Goal: Task Accomplishment & Management: Use online tool/utility

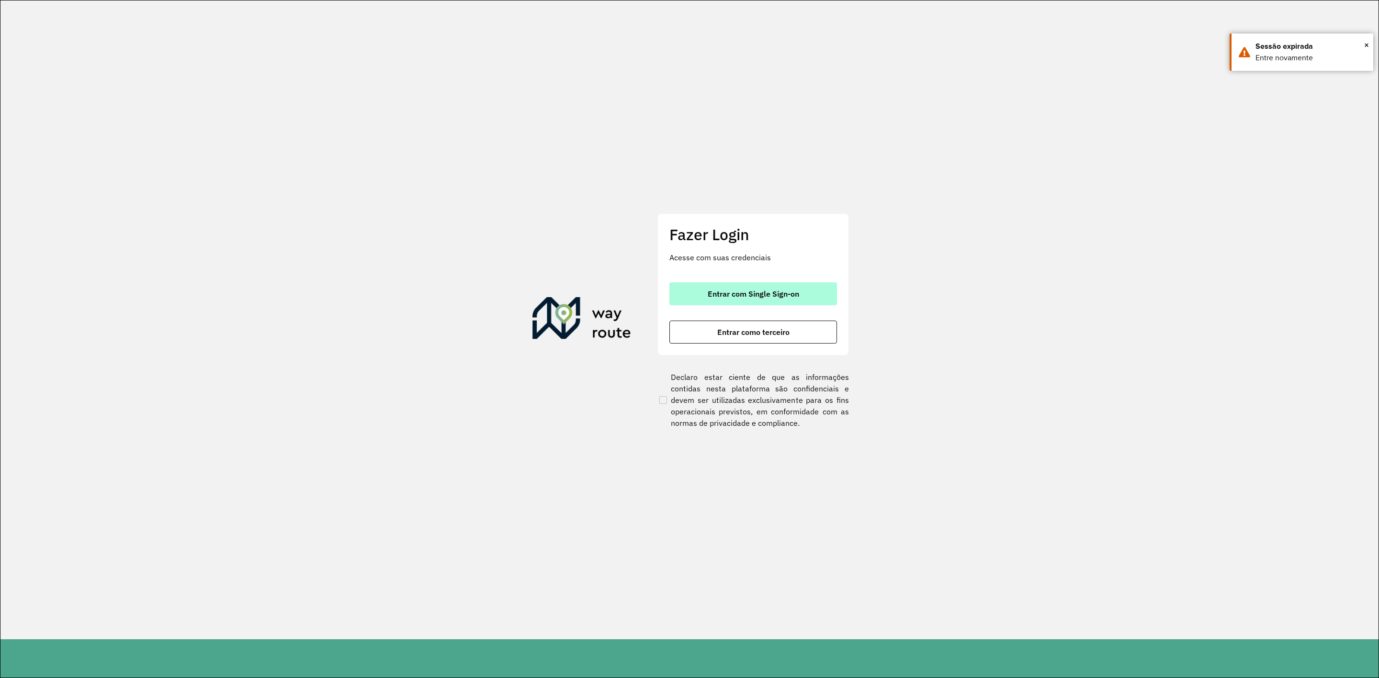
click at [790, 299] on button "Entrar com Single Sign-on" at bounding box center [753, 293] width 168 height 23
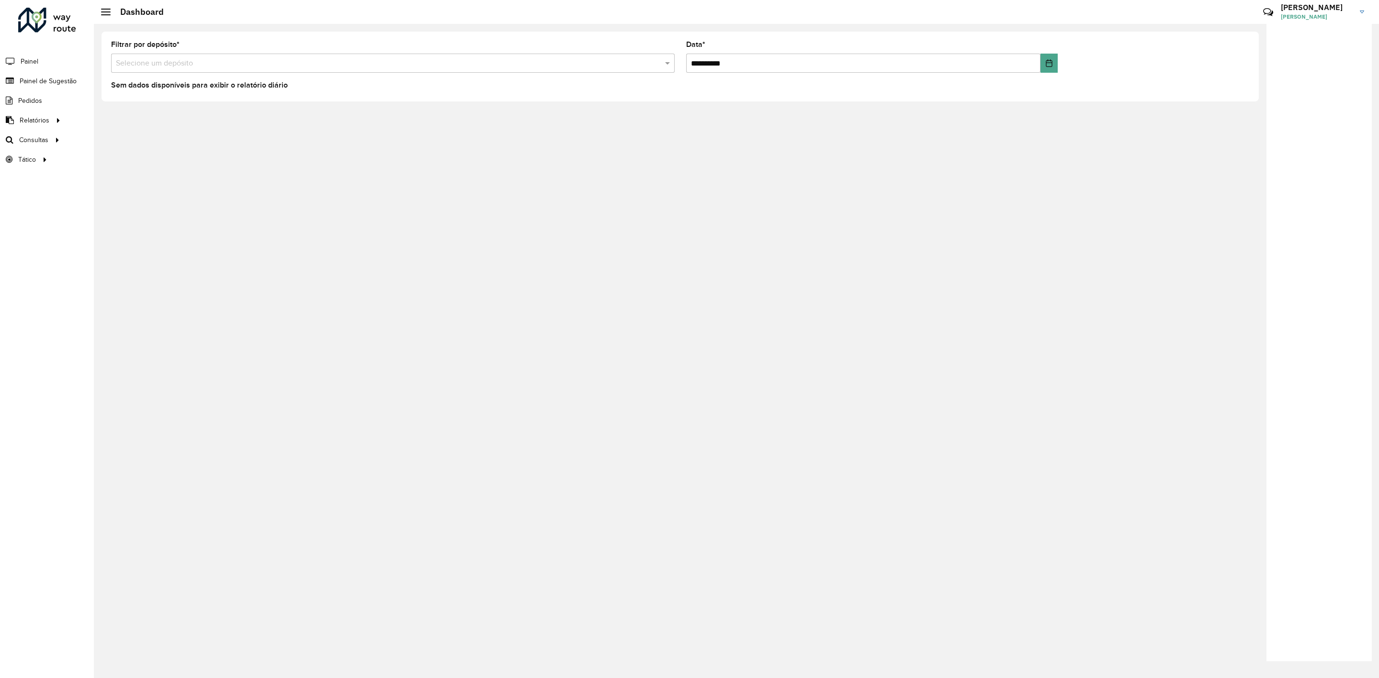
click at [627, 59] on input "text" at bounding box center [383, 63] width 535 height 11
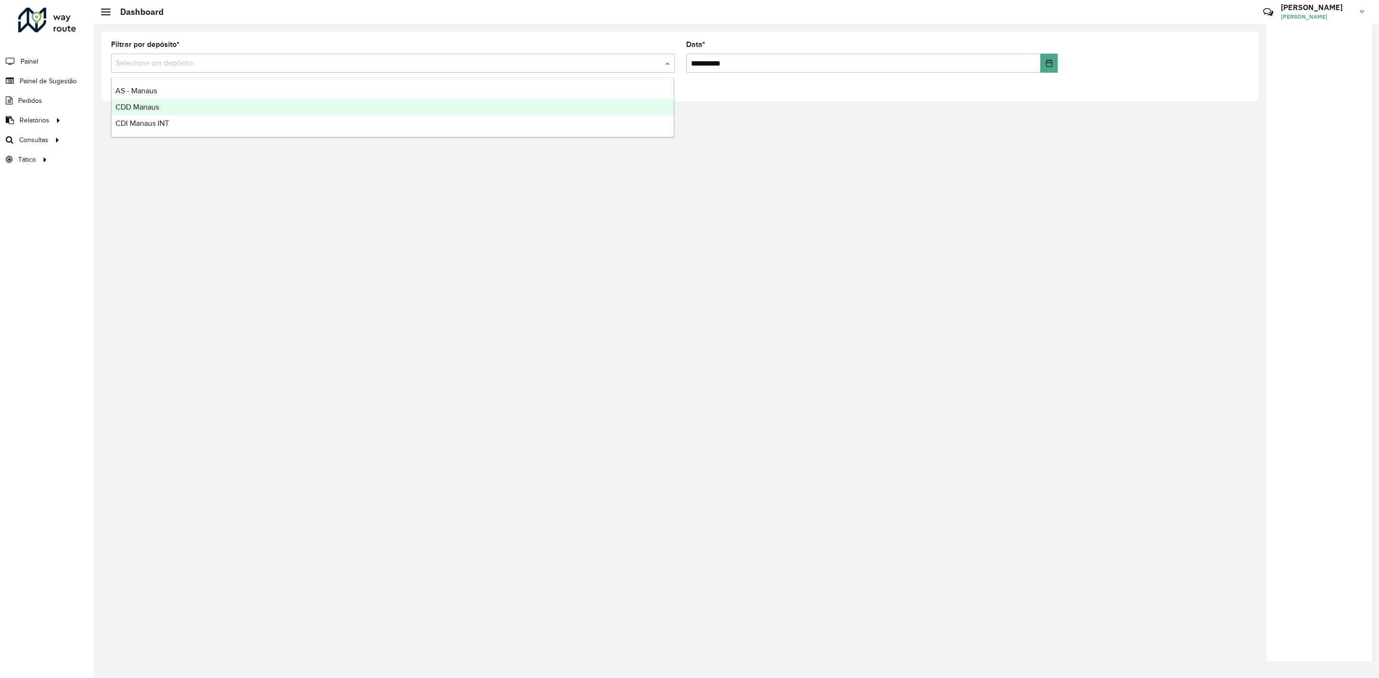
click at [494, 110] on div "CDD Manaus" at bounding box center [393, 107] width 562 height 16
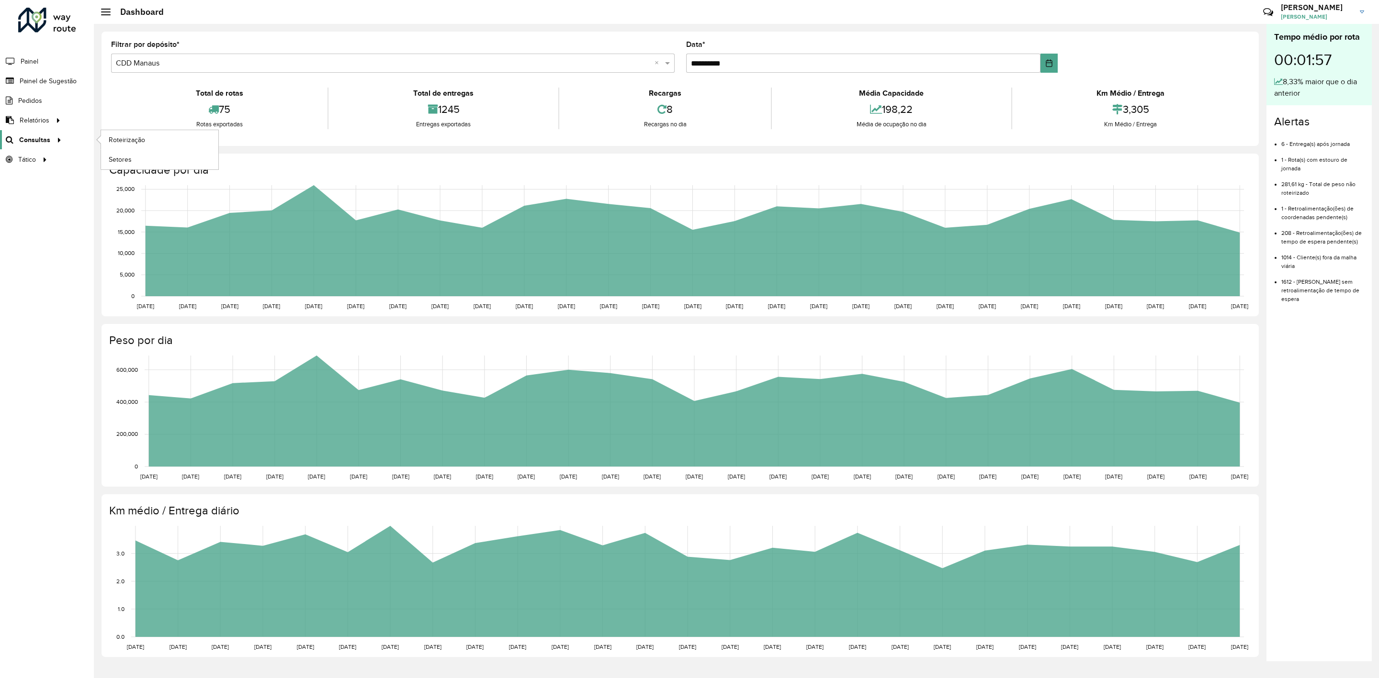
click at [42, 138] on span "Consultas" at bounding box center [34, 140] width 31 height 10
click at [115, 143] on span "Roteirização" at bounding box center [128, 140] width 39 height 10
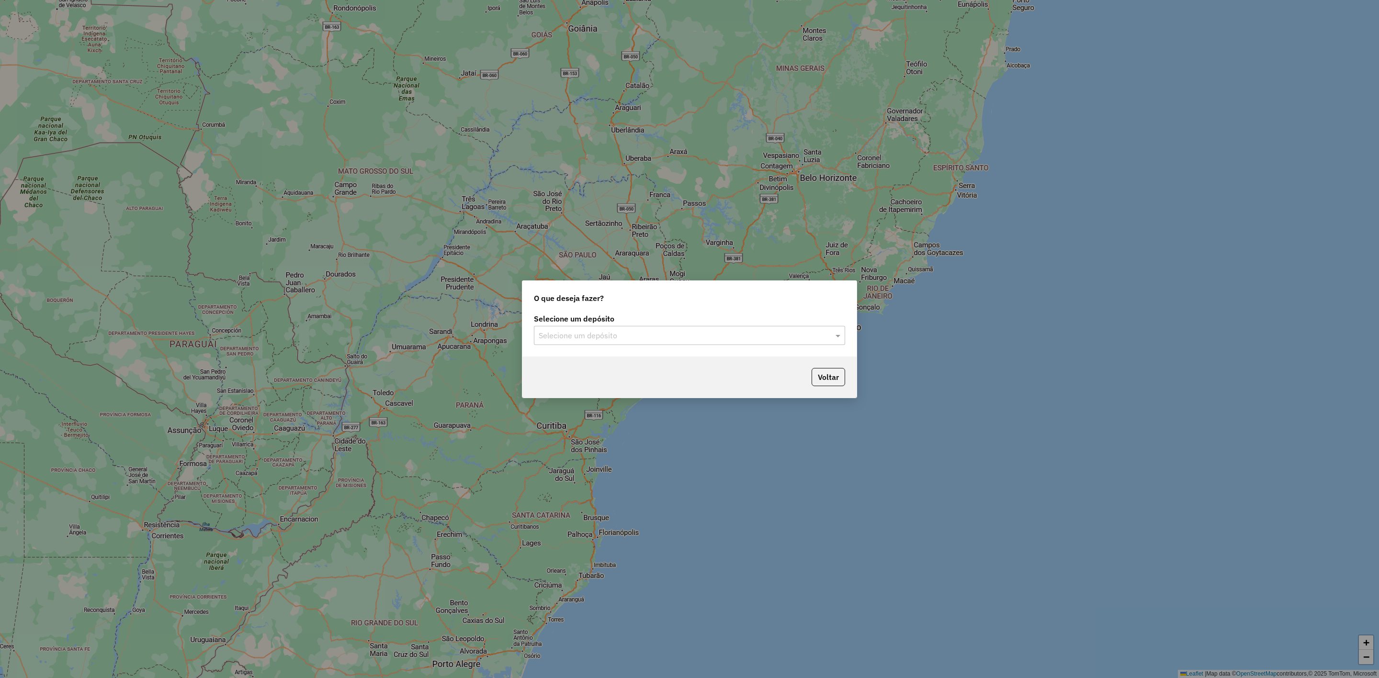
click at [648, 335] on input "text" at bounding box center [680, 335] width 282 height 11
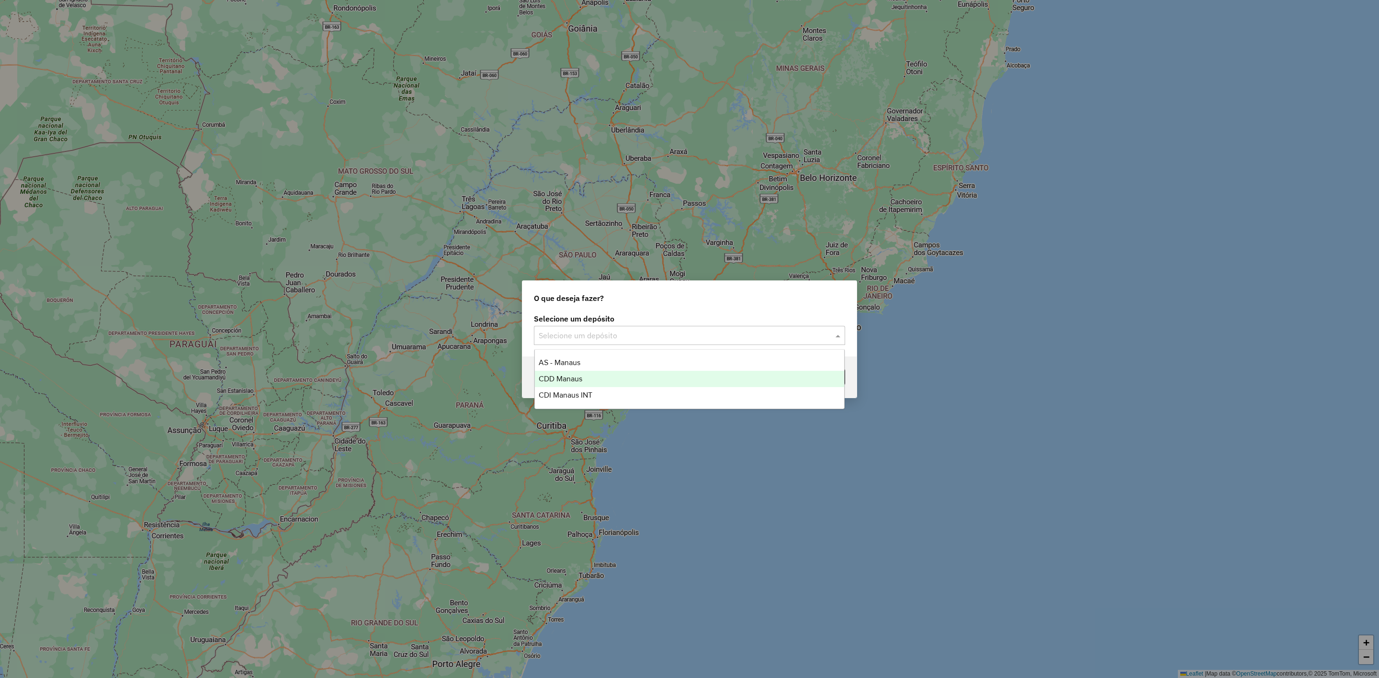
click at [607, 378] on div "CDD Manaus" at bounding box center [690, 379] width 310 height 16
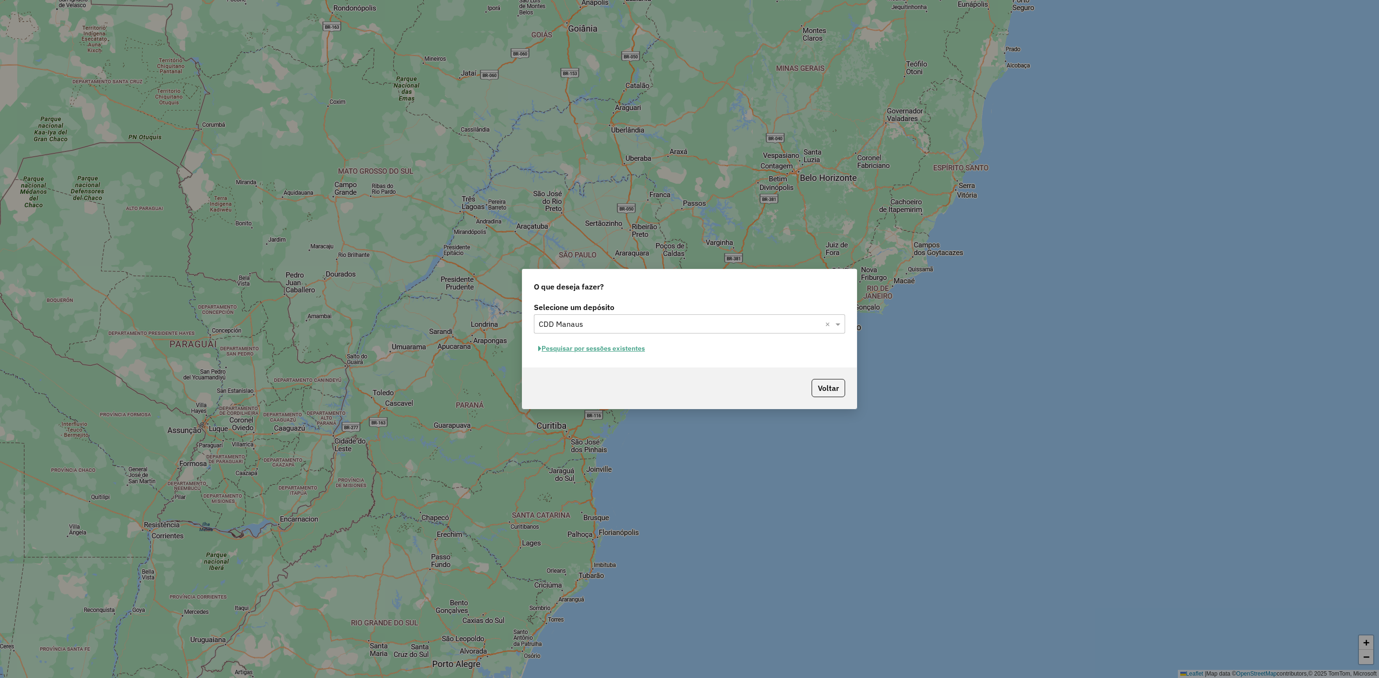
click at [621, 350] on button "Pesquisar por sessões existentes" at bounding box center [591, 348] width 115 height 15
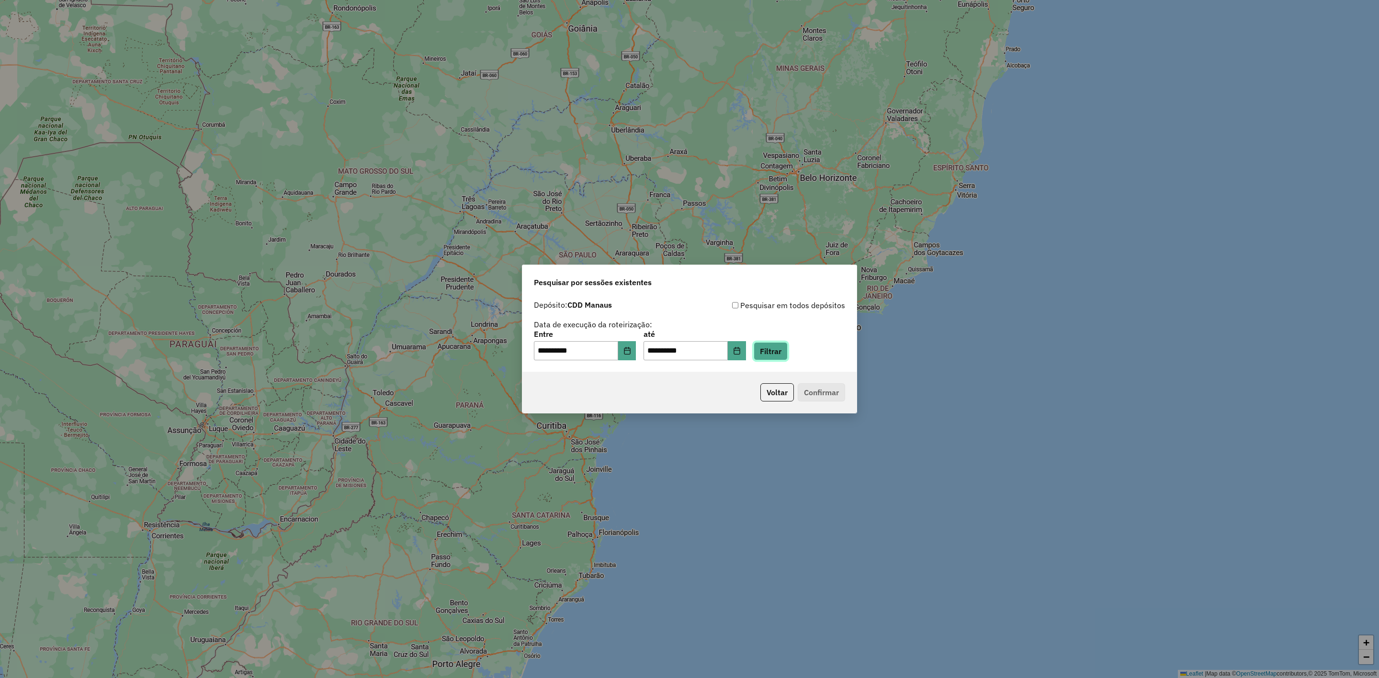
click at [787, 345] on button "Filtrar" at bounding box center [770, 351] width 34 height 18
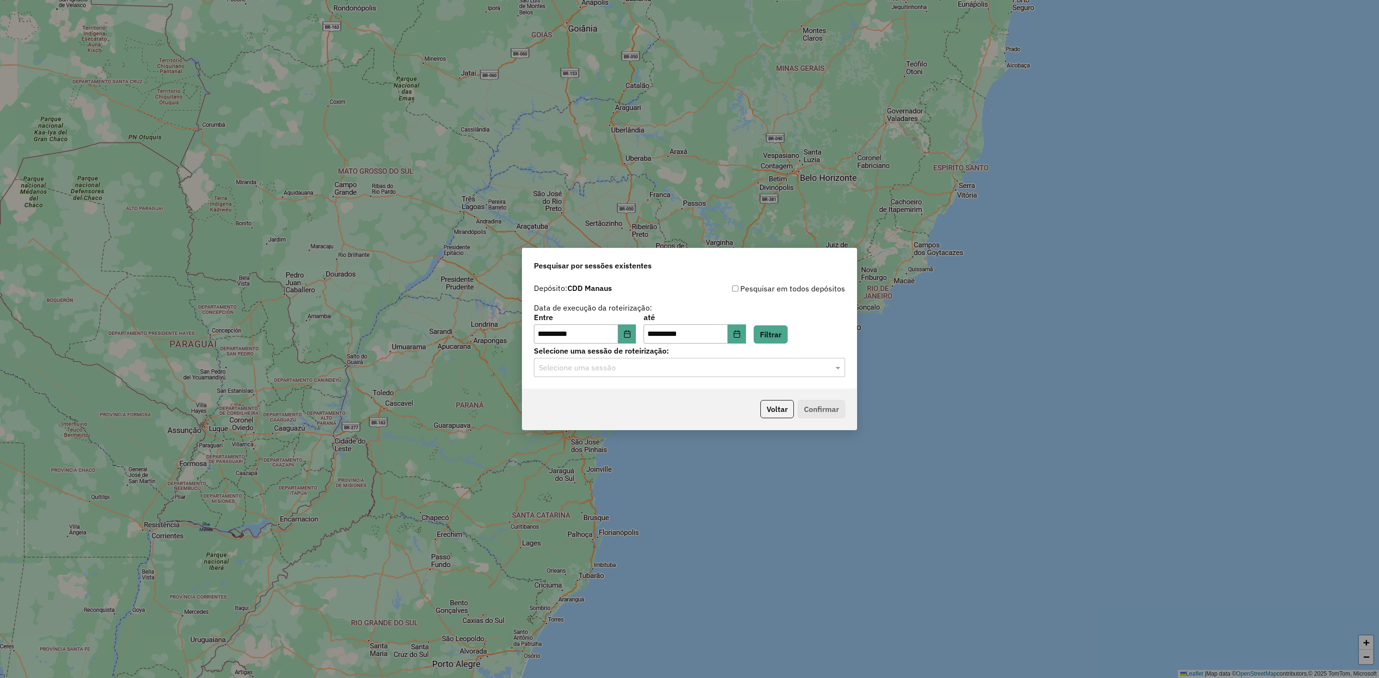
click at [717, 381] on div "**********" at bounding box center [689, 334] width 334 height 110
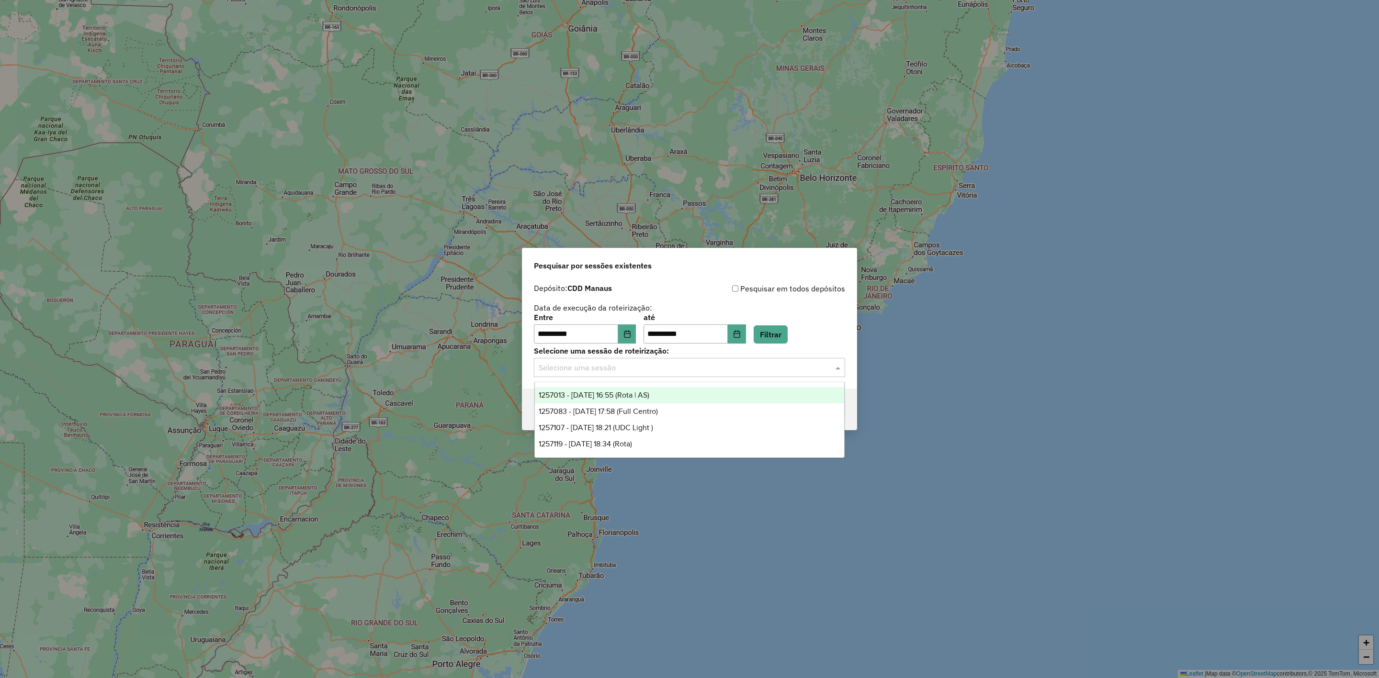
click at [708, 377] on div "Selecione uma sessão" at bounding box center [689, 367] width 311 height 19
click at [669, 441] on div "1257119 - 01/09/2025 18:34 (Rota)" at bounding box center [690, 444] width 310 height 16
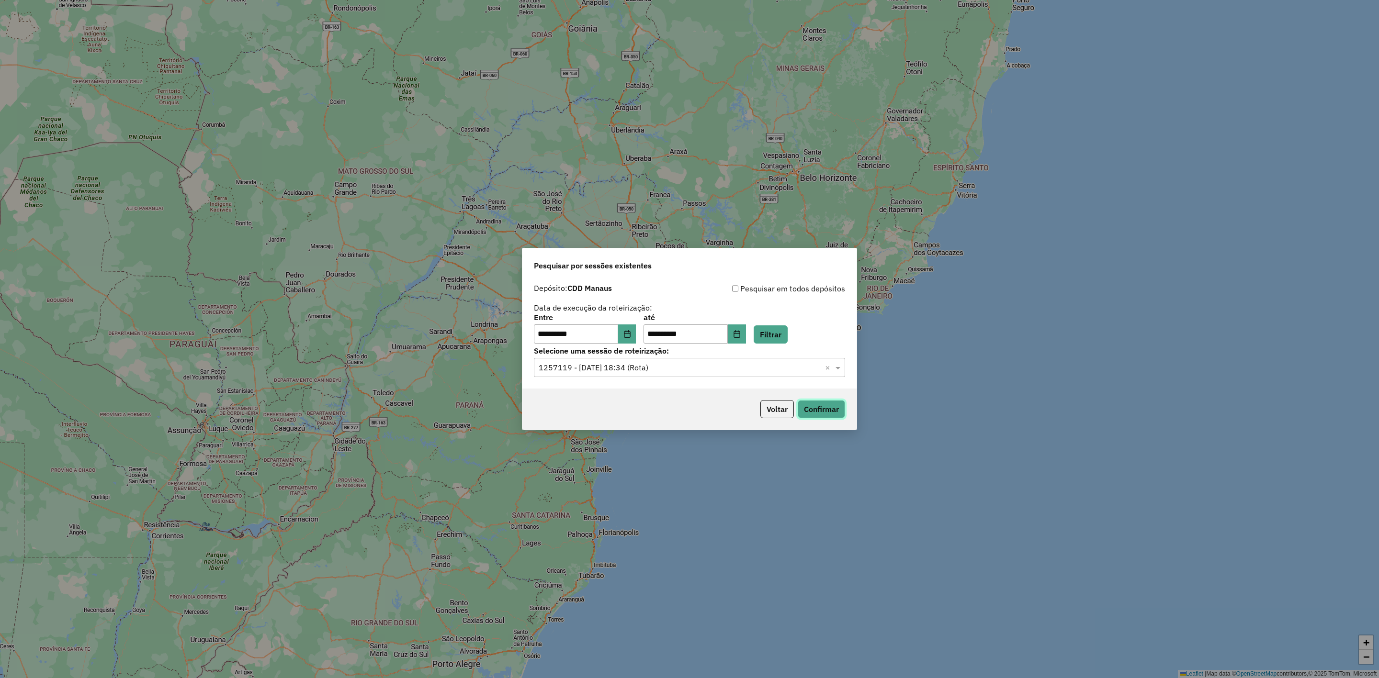
click at [833, 405] on button "Confirmar" at bounding box center [820, 409] width 47 height 18
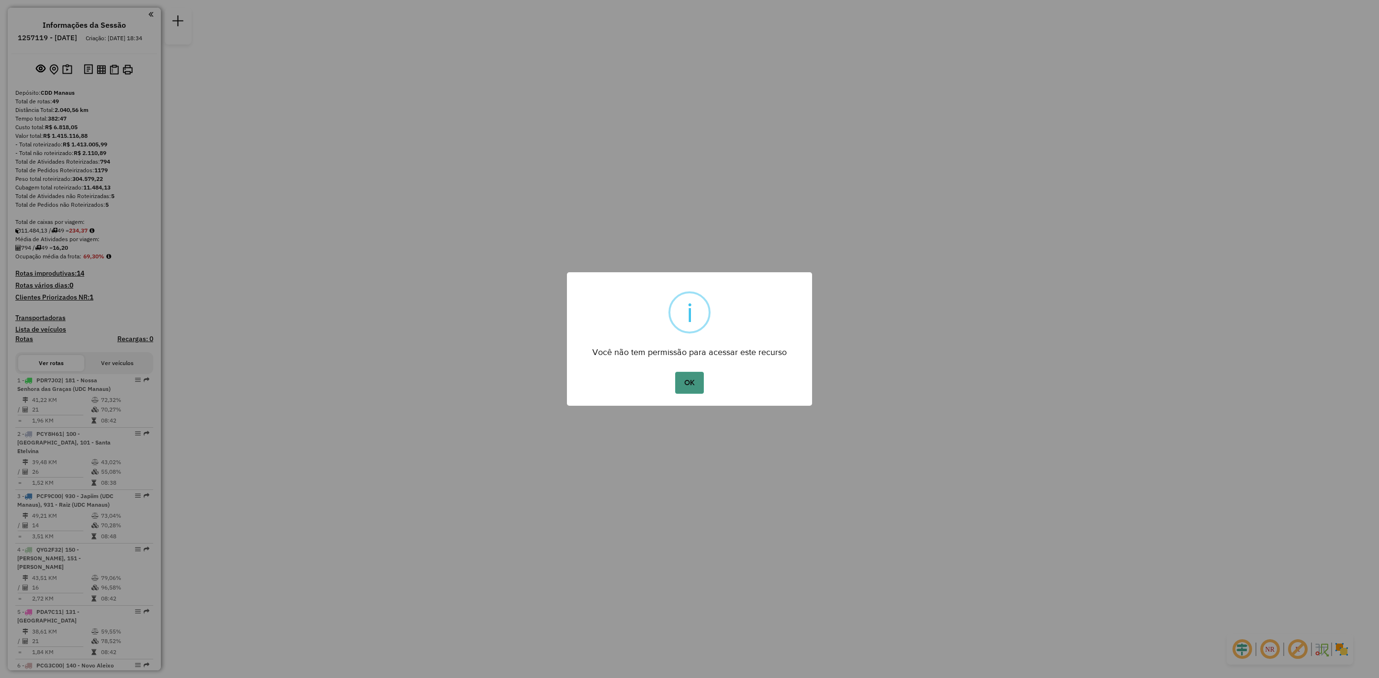
click at [697, 382] on button "OK" at bounding box center [689, 383] width 28 height 22
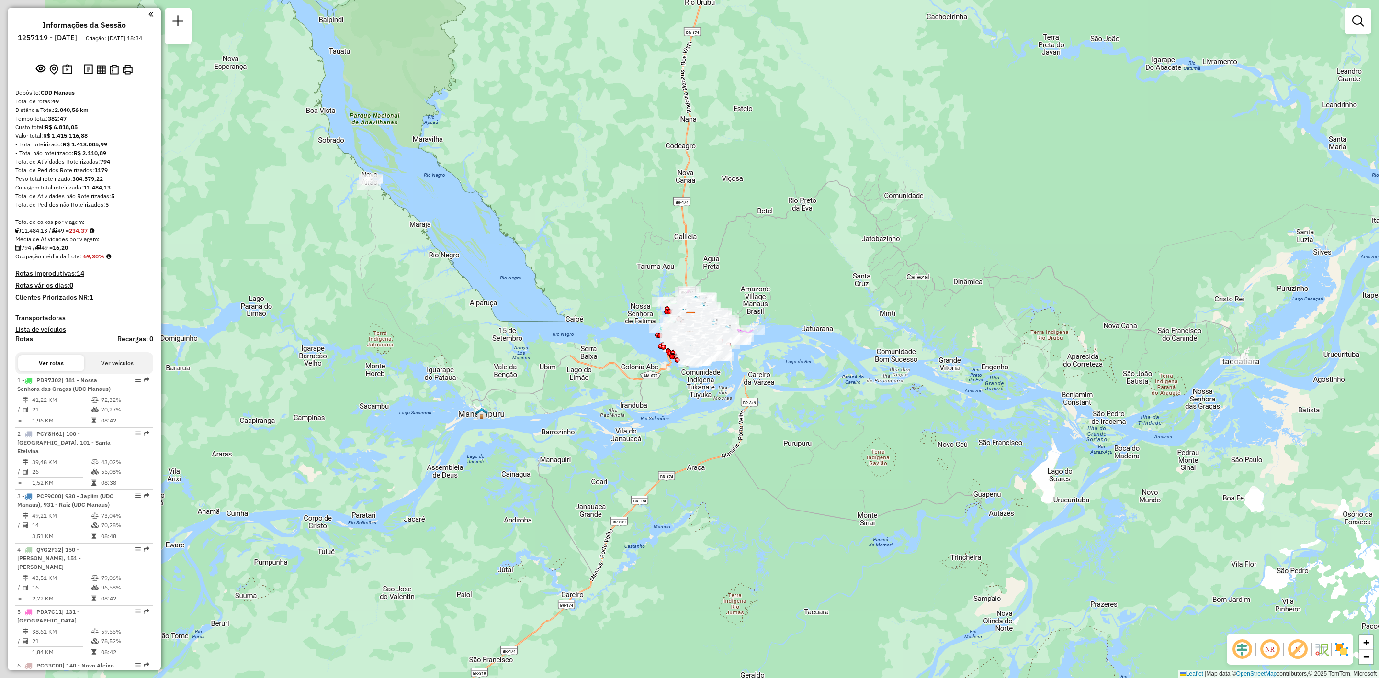
drag, startPoint x: 662, startPoint y: 306, endPoint x: 743, endPoint y: 293, distance: 81.4
click at [743, 293] on div "Janela de atendimento Grade de atendimento Capacidade Transportadoras Veículos …" at bounding box center [689, 339] width 1379 height 678
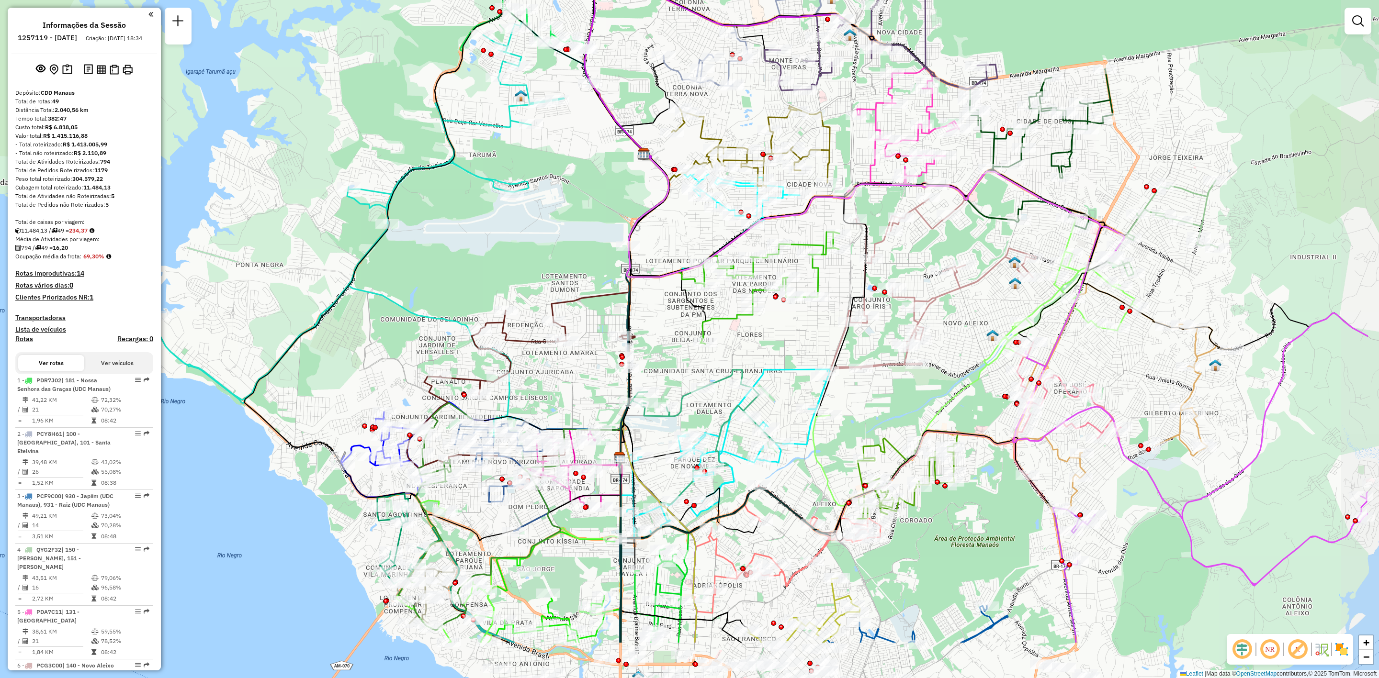
drag, startPoint x: 674, startPoint y: 336, endPoint x: 536, endPoint y: 234, distance: 171.5
click at [536, 234] on div "Janela de atendimento Grade de atendimento Capacidade Transportadoras Veículos …" at bounding box center [689, 339] width 1379 height 678
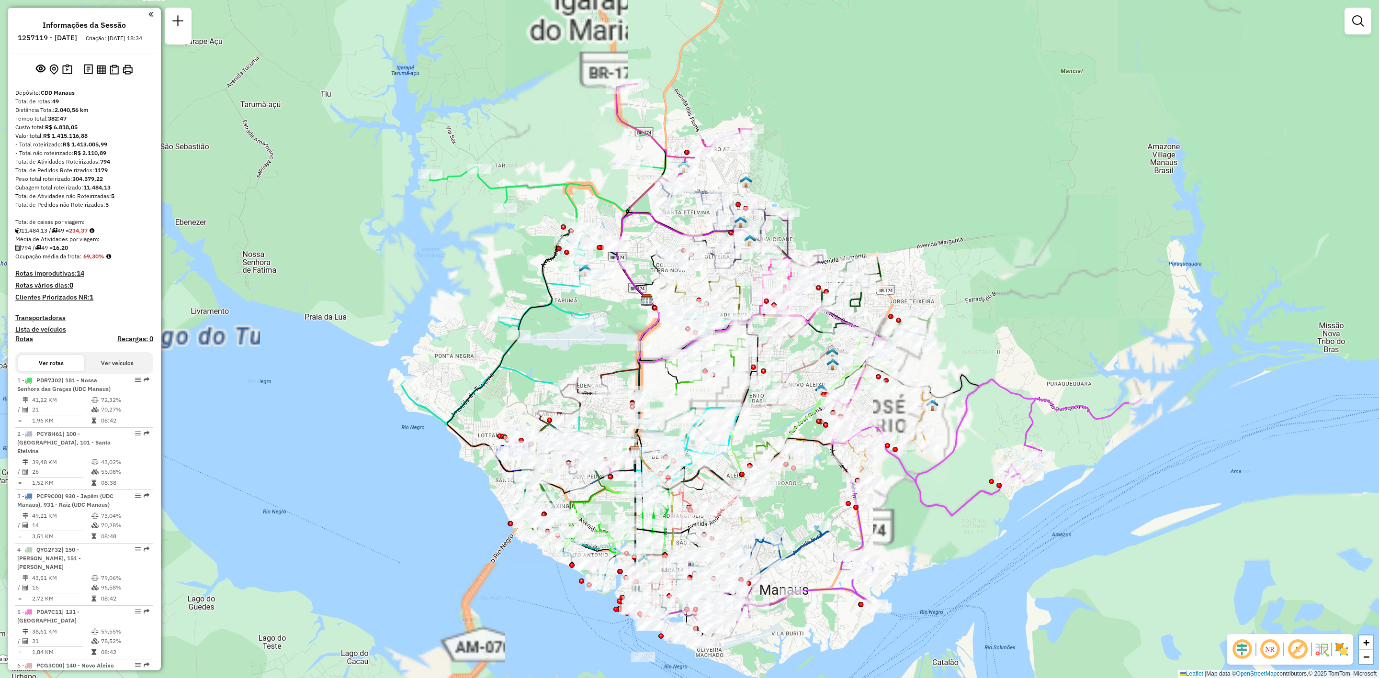
drag, startPoint x: 859, startPoint y: 199, endPoint x: 843, endPoint y: 180, distance: 24.1
click at [843, 180] on div "Janela de atendimento Grade de atendimento Capacidade Transportadoras Veículos …" at bounding box center [689, 339] width 1379 height 678
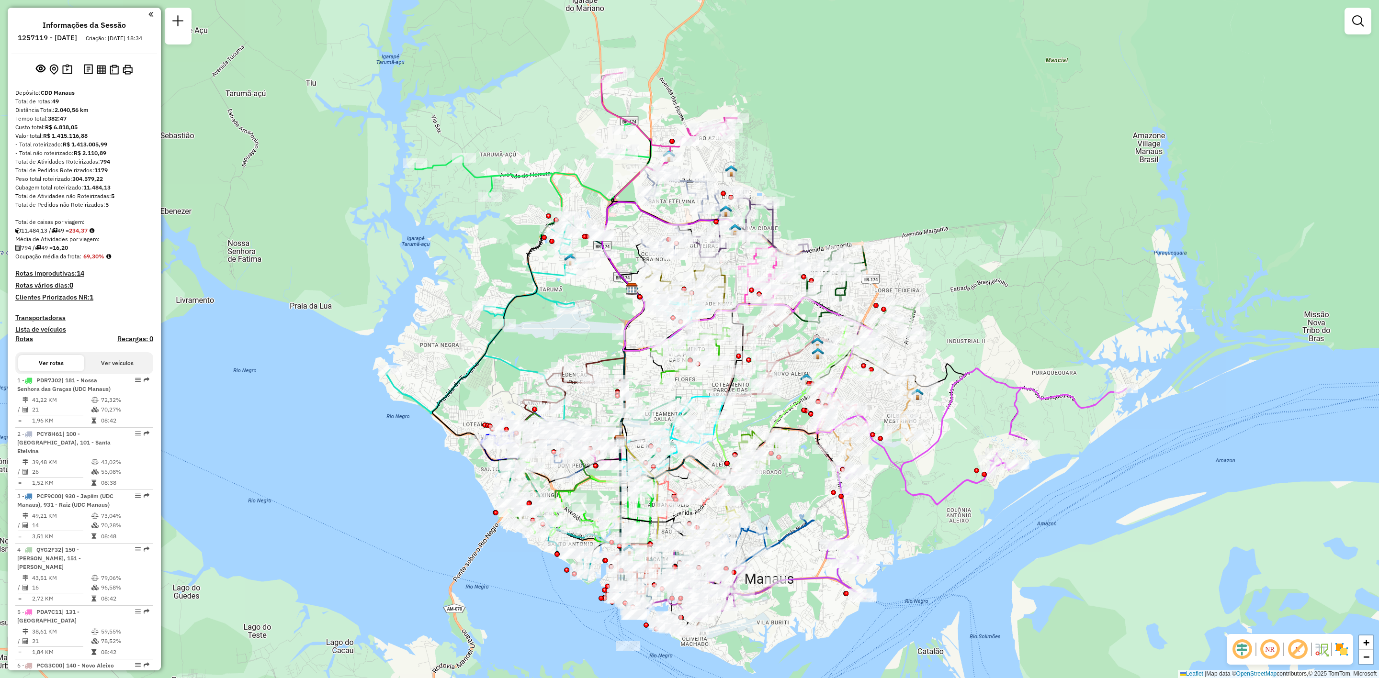
drag, startPoint x: 585, startPoint y: 323, endPoint x: 580, endPoint y: 316, distance: 8.2
click at [580, 316] on div "Janela de atendimento Grade de atendimento Capacidade Transportadoras Veículos …" at bounding box center [689, 339] width 1379 height 678
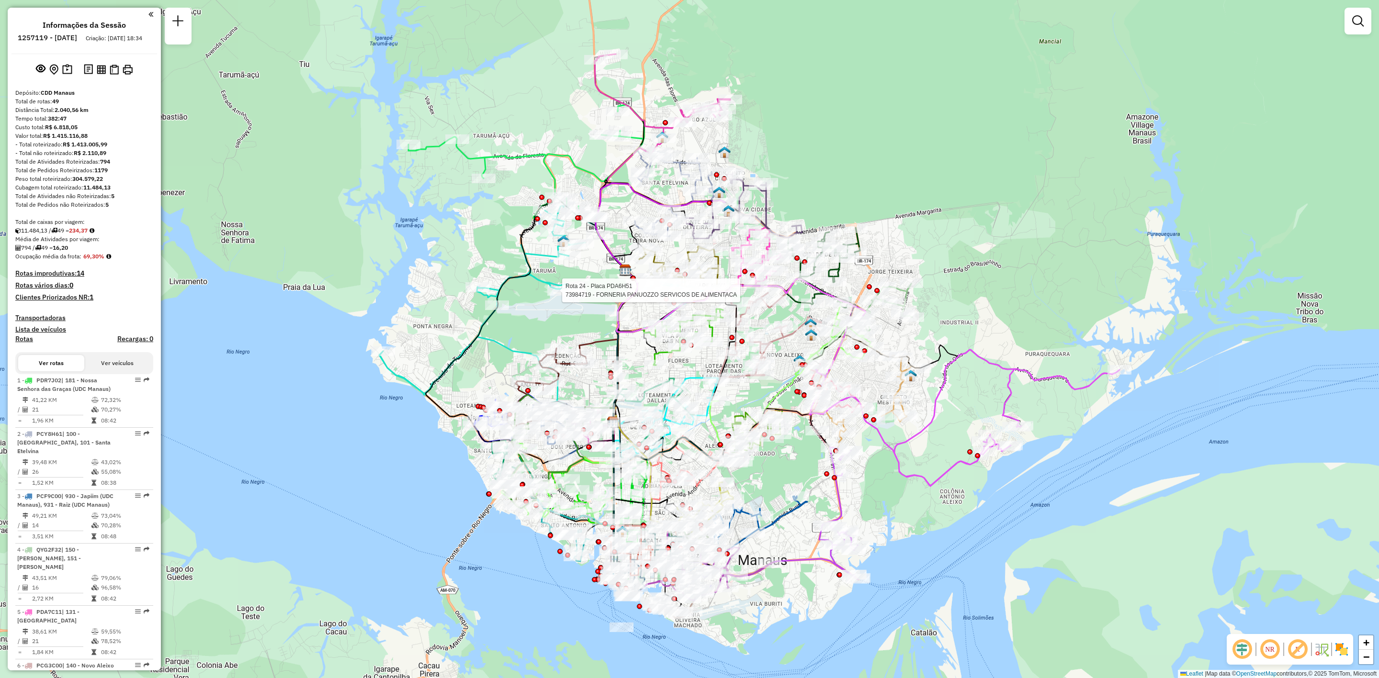
drag, startPoint x: 846, startPoint y: 191, endPoint x: 839, endPoint y: 173, distance: 19.8
click at [839, 173] on div "Rota 24 - Placa PDA6H51 73984719 - FORNERIA PANUOZZO SERVICOS DE ALIMENTACA Jan…" at bounding box center [689, 339] width 1379 height 678
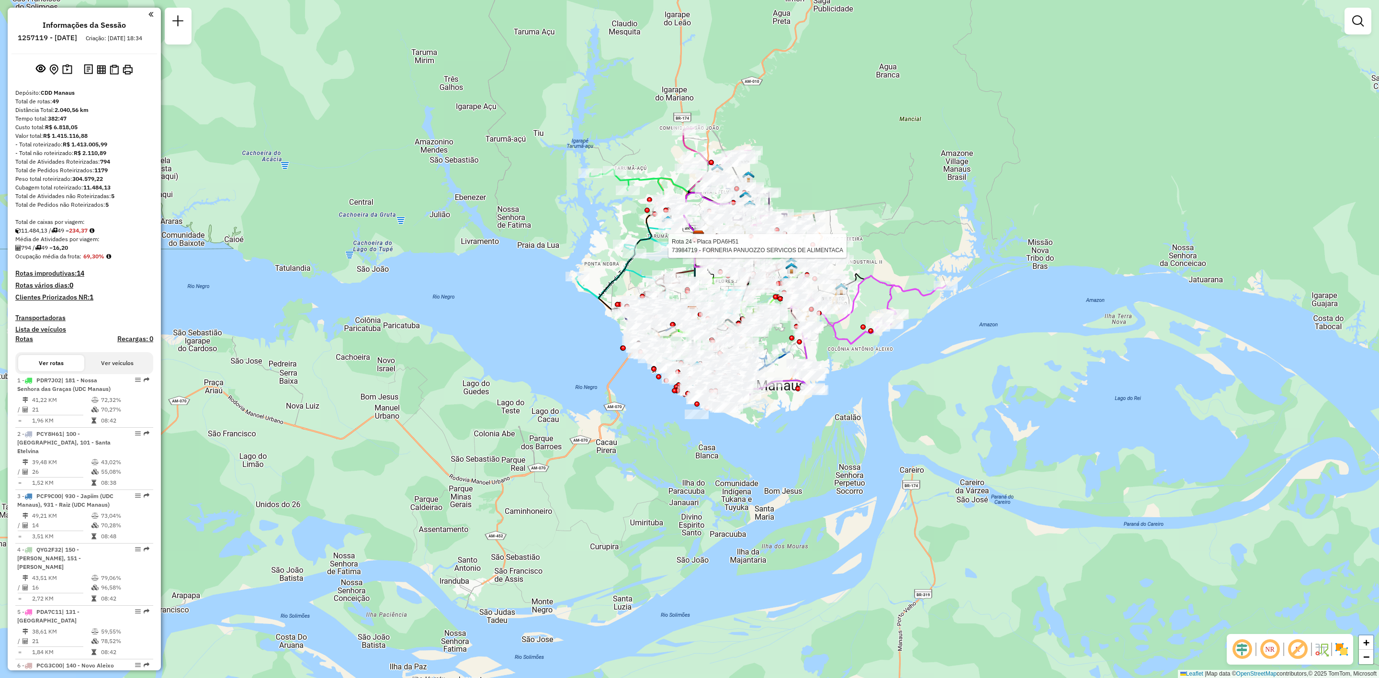
drag, startPoint x: 781, startPoint y: 95, endPoint x: 790, endPoint y: 138, distance: 43.5
click at [790, 138] on div "Rota 24 - Placa PDA6H51 73984719 - FORNERIA PANUOZZO SERVICOS DE ALIMENTACA Jan…" at bounding box center [689, 339] width 1379 height 678
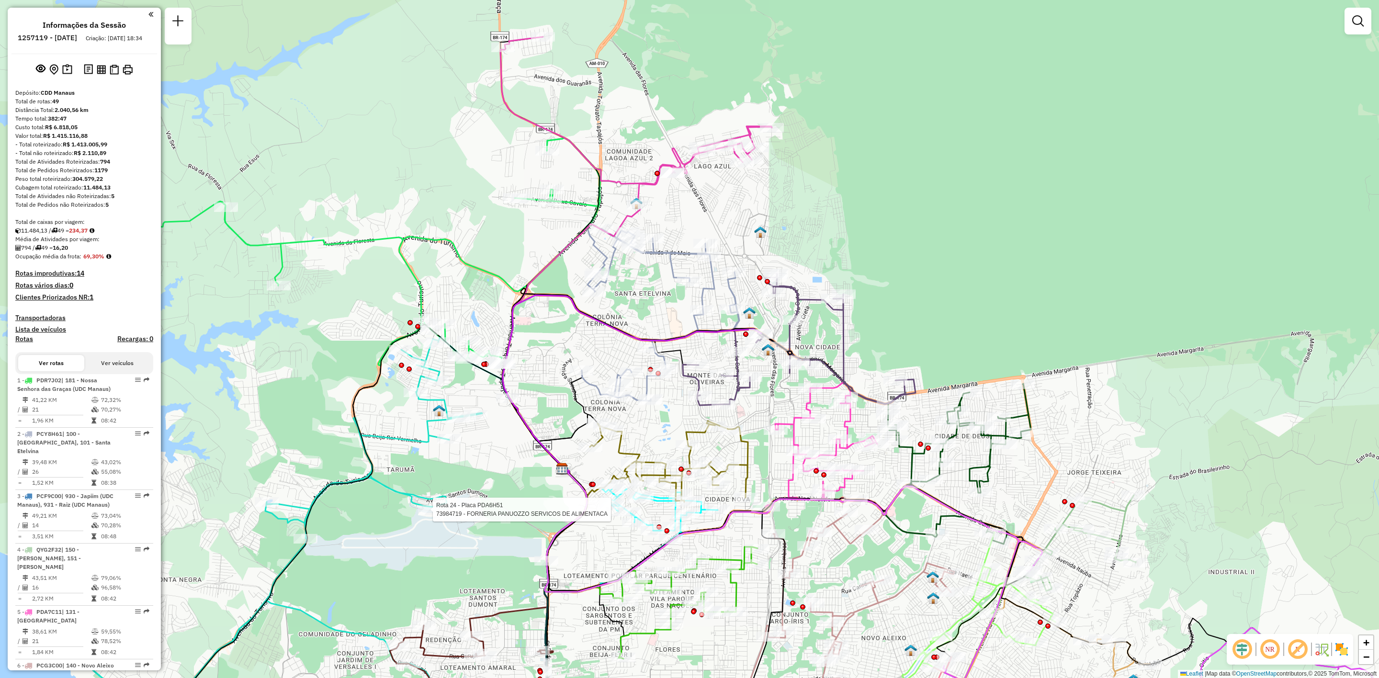
click at [630, 184] on icon at bounding box center [635, 121] width 271 height 168
select select "**********"
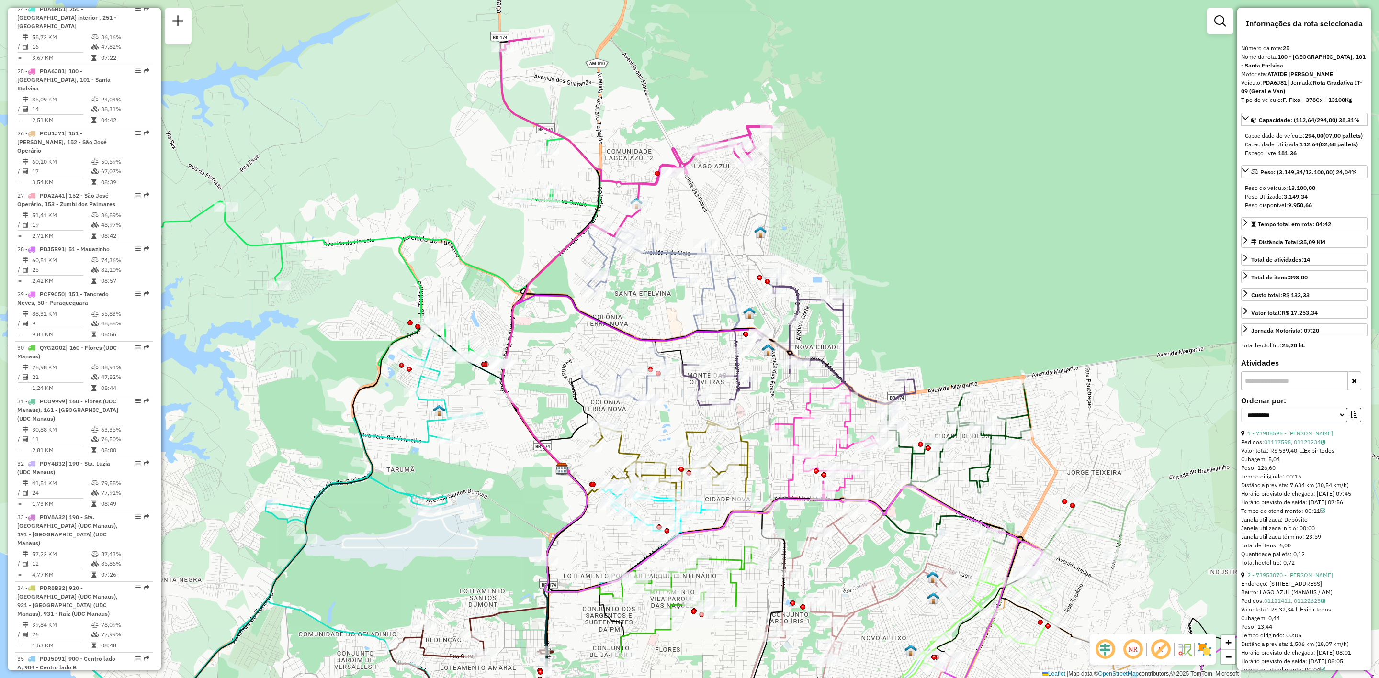
click at [1304, 138] on div "Capacidade do veículo: 294,00 (07,00 pallets)" at bounding box center [1304, 136] width 119 height 9
click at [1314, 228] on span "Tempo total em rota: 04:42" at bounding box center [1293, 224] width 73 height 7
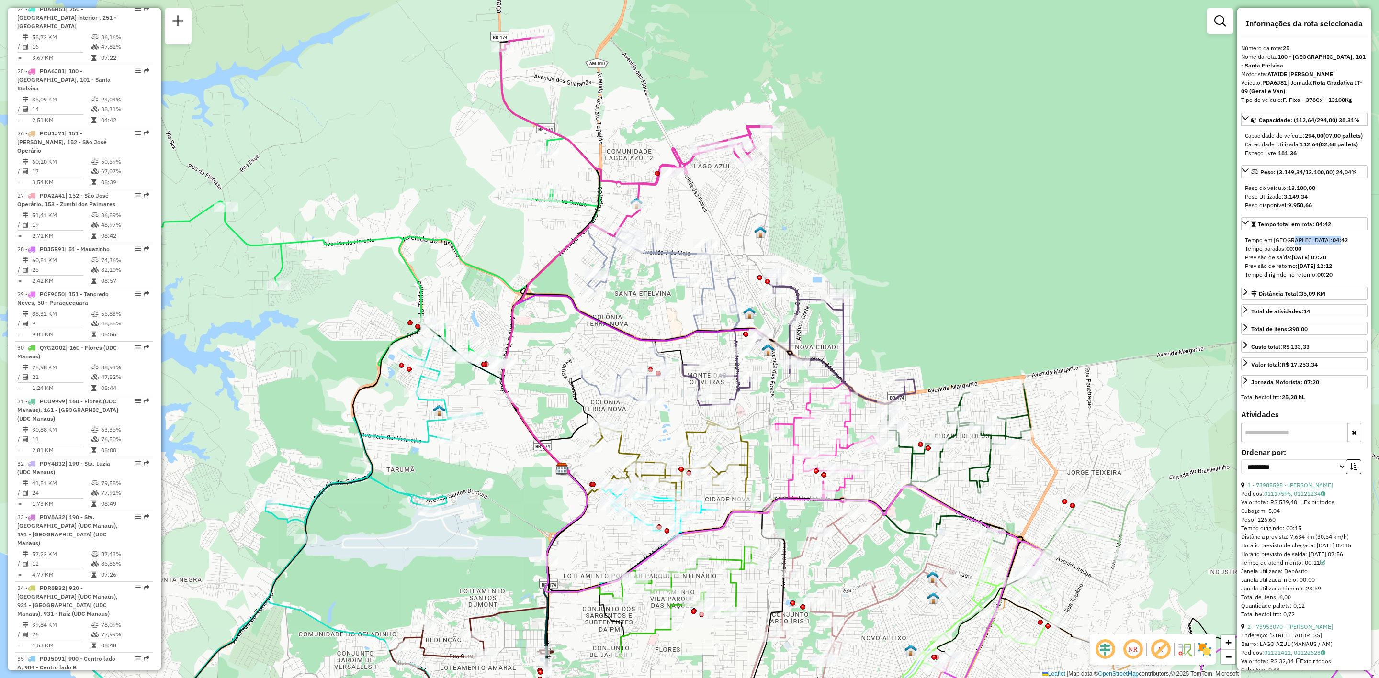
drag, startPoint x: 1285, startPoint y: 260, endPoint x: 1295, endPoint y: 260, distance: 10.1
click at [1295, 245] on div "Tempo em [GEOGRAPHIC_DATA]: 04:42" at bounding box center [1304, 240] width 119 height 9
click at [1332, 244] on strong "04:42" at bounding box center [1339, 239] width 15 height 7
drag, startPoint x: 1332, startPoint y: 242, endPoint x: 1312, endPoint y: 257, distance: 25.3
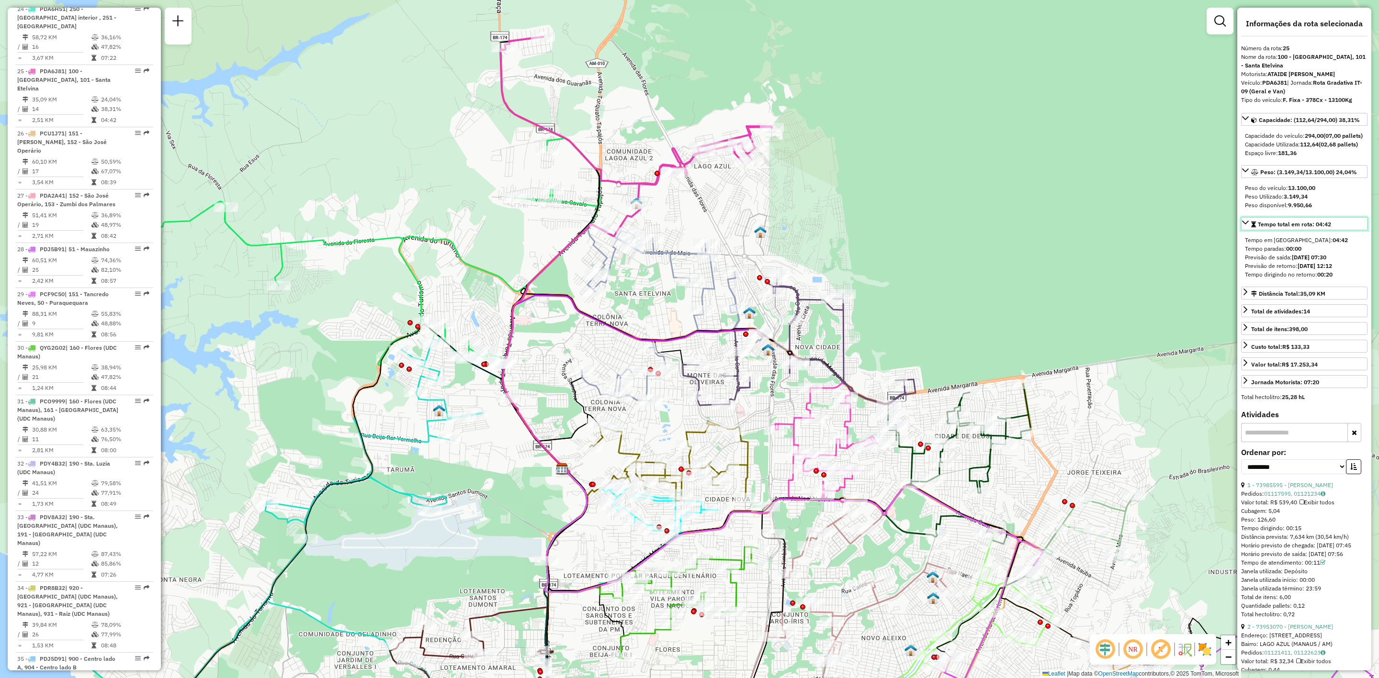
click at [1312, 257] on div "Tempo total em rota: 04:42 Tempo em rota: 04:42 Tempo paradas: 00:00 Previsão d…" at bounding box center [1304, 250] width 126 height 66
click at [1310, 253] on div "Tempo paradas: 00:00" at bounding box center [1304, 249] width 119 height 9
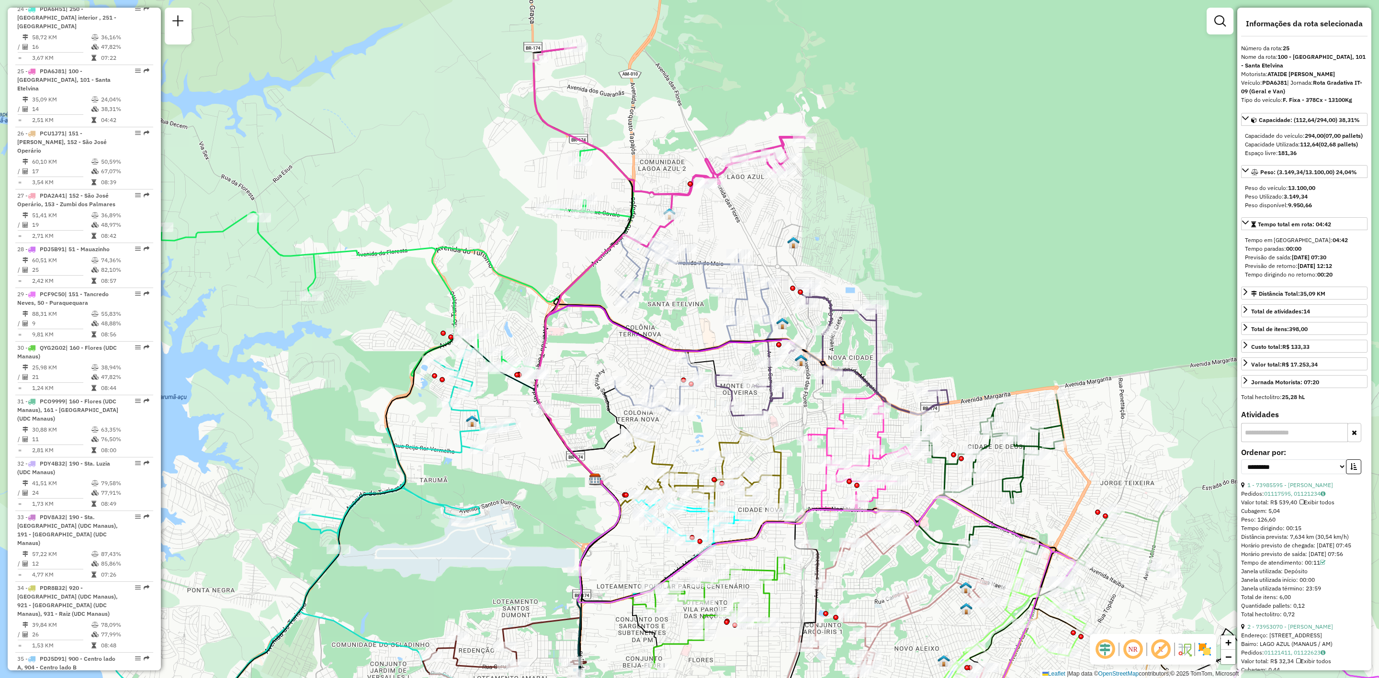
drag, startPoint x: 817, startPoint y: 200, endPoint x: 850, endPoint y: 210, distance: 34.7
click at [850, 210] on div "Janela de atendimento Grade de atendimento Capacidade Transportadoras Veículos …" at bounding box center [689, 339] width 1379 height 678
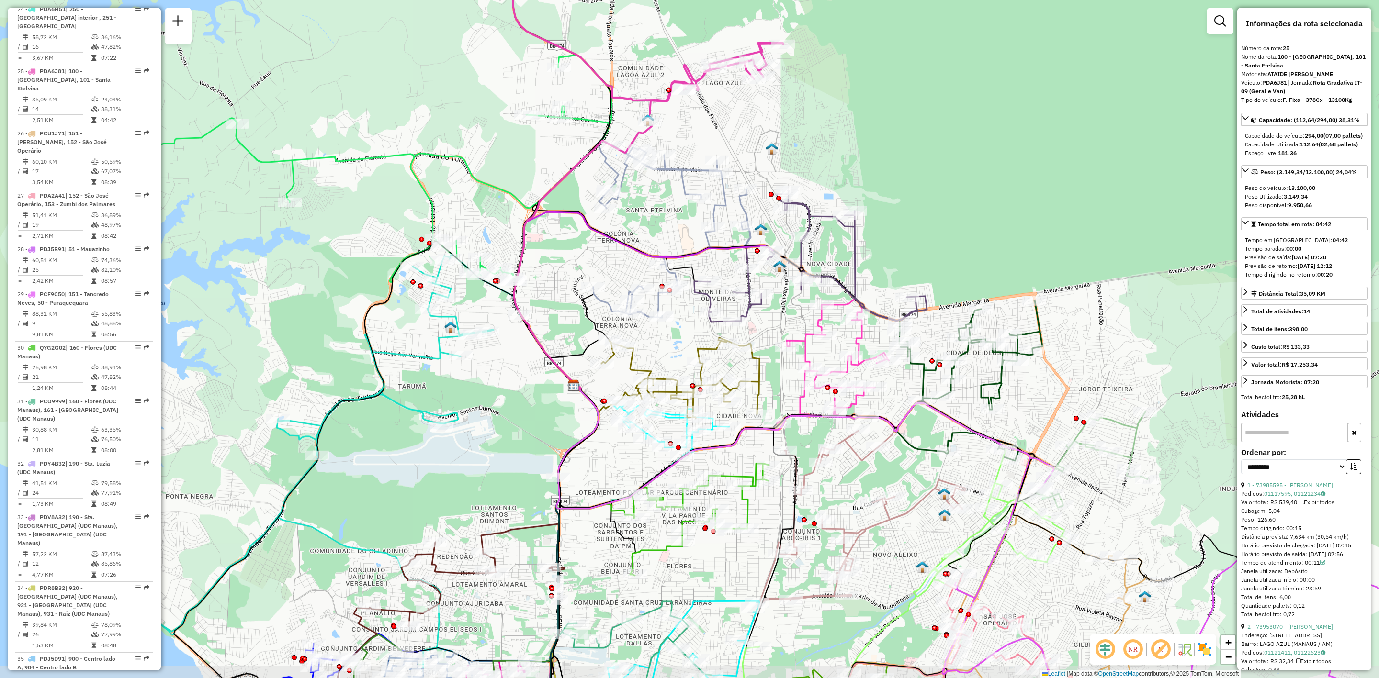
drag, startPoint x: 569, startPoint y: 361, endPoint x: 569, endPoint y: 328, distance: 33.0
click at [569, 328] on div "Janela de atendimento Grade de atendimento Capacidade Transportadoras Veículos …" at bounding box center [689, 339] width 1379 height 678
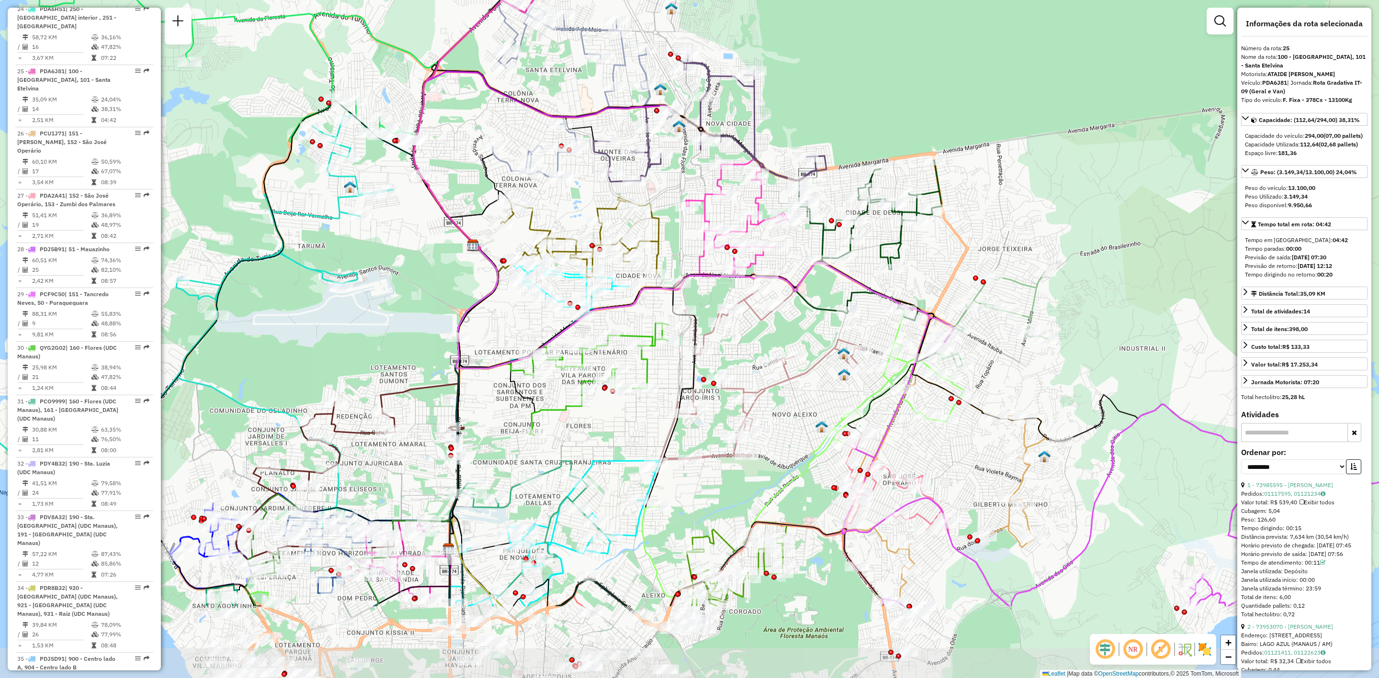
drag, startPoint x: 1020, startPoint y: 267, endPoint x: 919, endPoint y: 127, distance: 172.6
click at [919, 127] on div "Janela de atendimento Grade de atendimento Capacidade Transportadoras Veículos …" at bounding box center [689, 339] width 1379 height 678
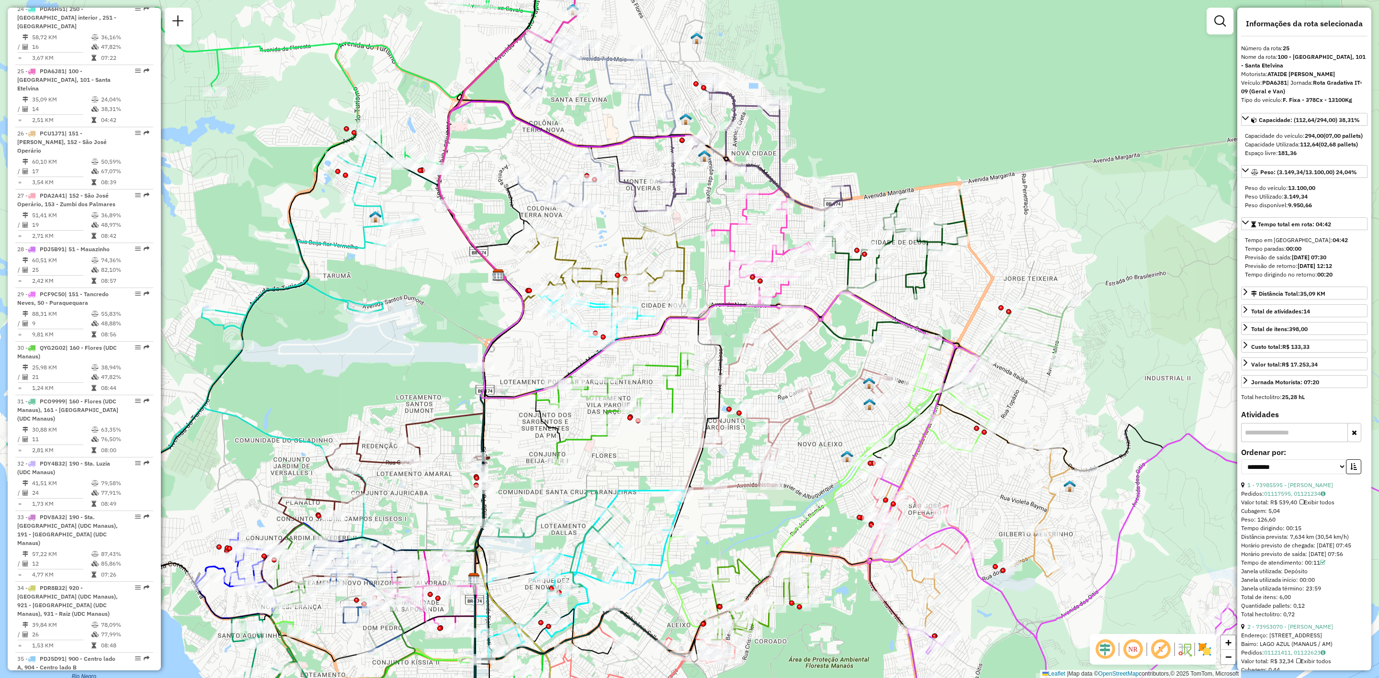
drag, startPoint x: 1003, startPoint y: 349, endPoint x: 1028, endPoint y: 379, distance: 39.0
click at [1028, 379] on div "Janela de atendimento Grade de atendimento Capacidade Transportadoras Veículos …" at bounding box center [689, 339] width 1379 height 678
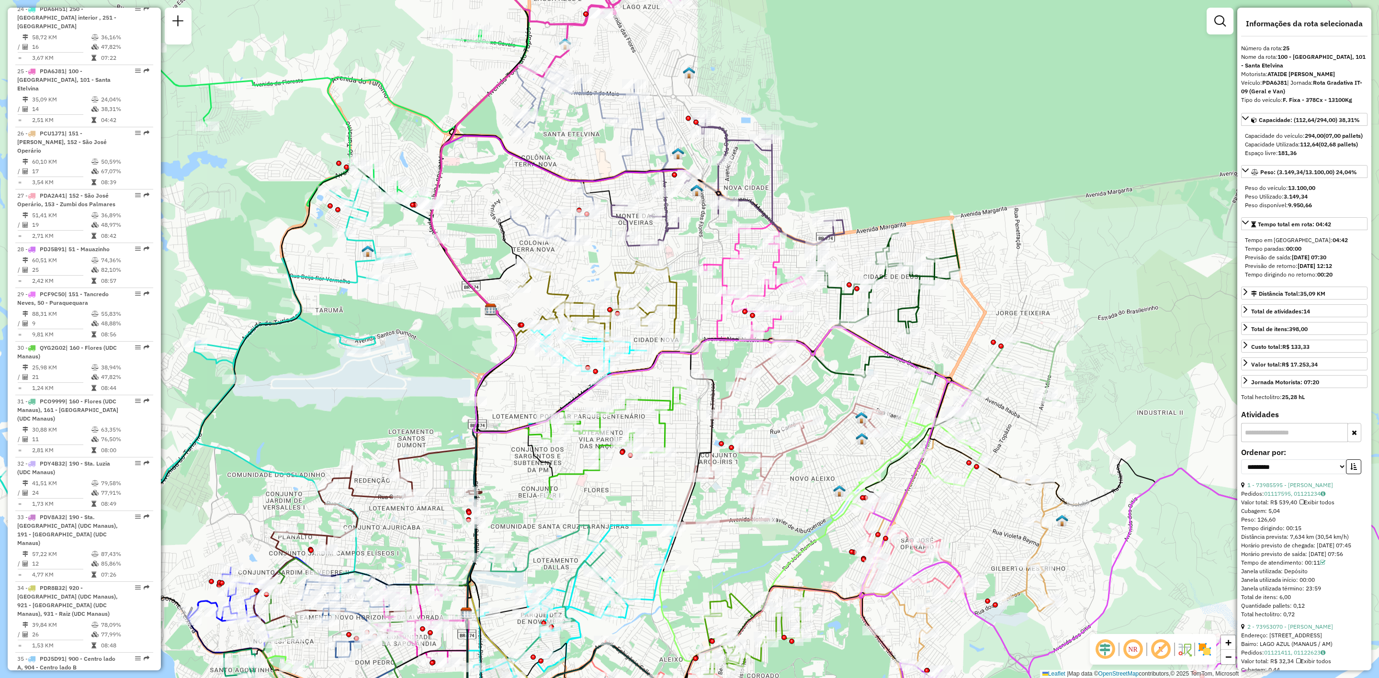
drag, startPoint x: 997, startPoint y: 248, endPoint x: 989, endPoint y: 273, distance: 25.4
click at [989, 273] on div "Janela de atendimento Grade de atendimento Capacidade Transportadoras Veículos …" at bounding box center [689, 339] width 1379 height 678
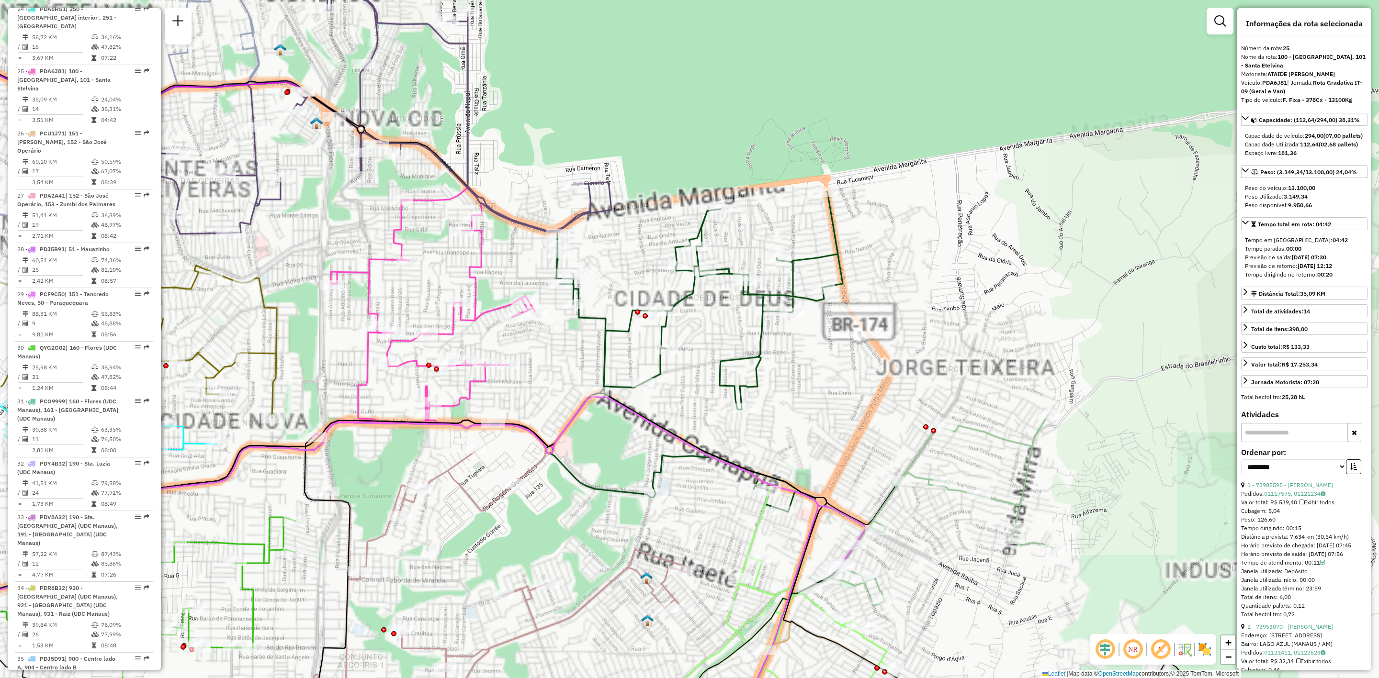
drag, startPoint x: 628, startPoint y: 253, endPoint x: 629, endPoint y: 248, distance: 5.2
click at [629, 248] on div "Janela de atendimento Grade de atendimento Capacidade Transportadoras Veículos …" at bounding box center [689, 339] width 1379 height 678
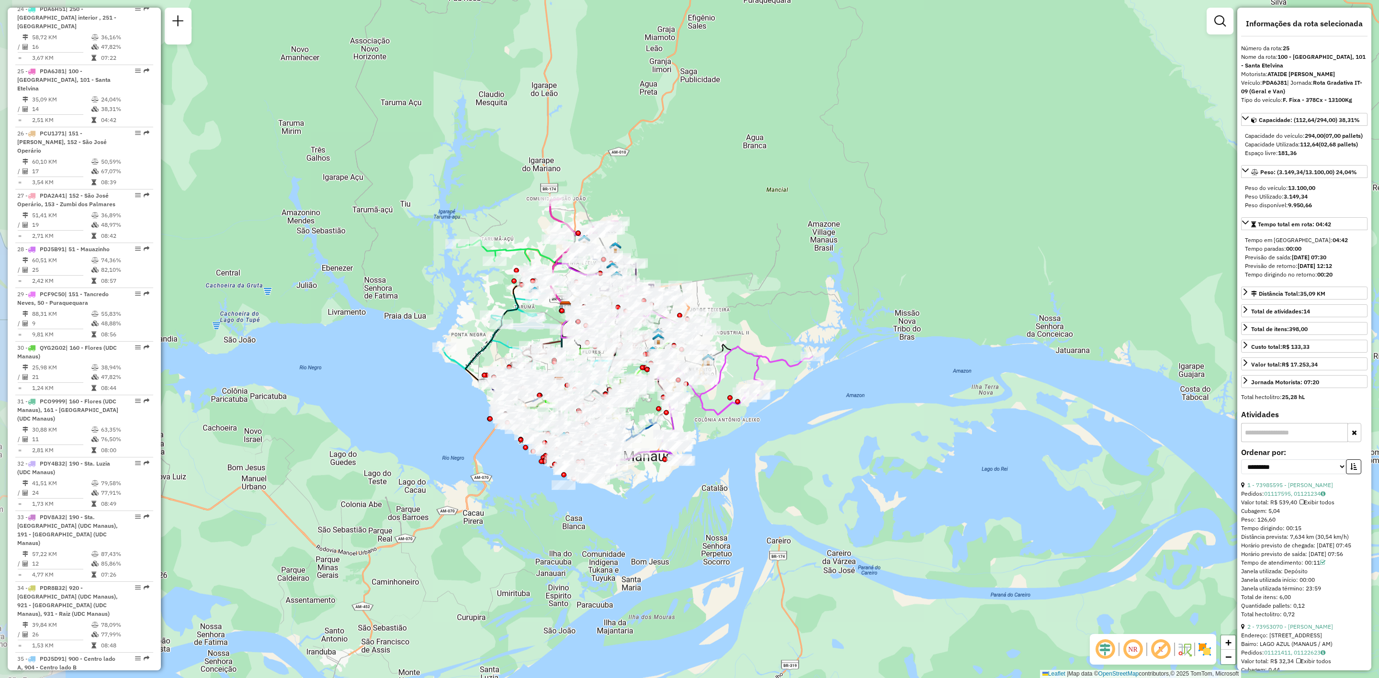
drag, startPoint x: 632, startPoint y: 284, endPoint x: 677, endPoint y: 261, distance: 50.1
click at [677, 261] on div "Janela de atendimento Grade de atendimento Capacidade Transportadoras Veículos …" at bounding box center [689, 339] width 1379 height 678
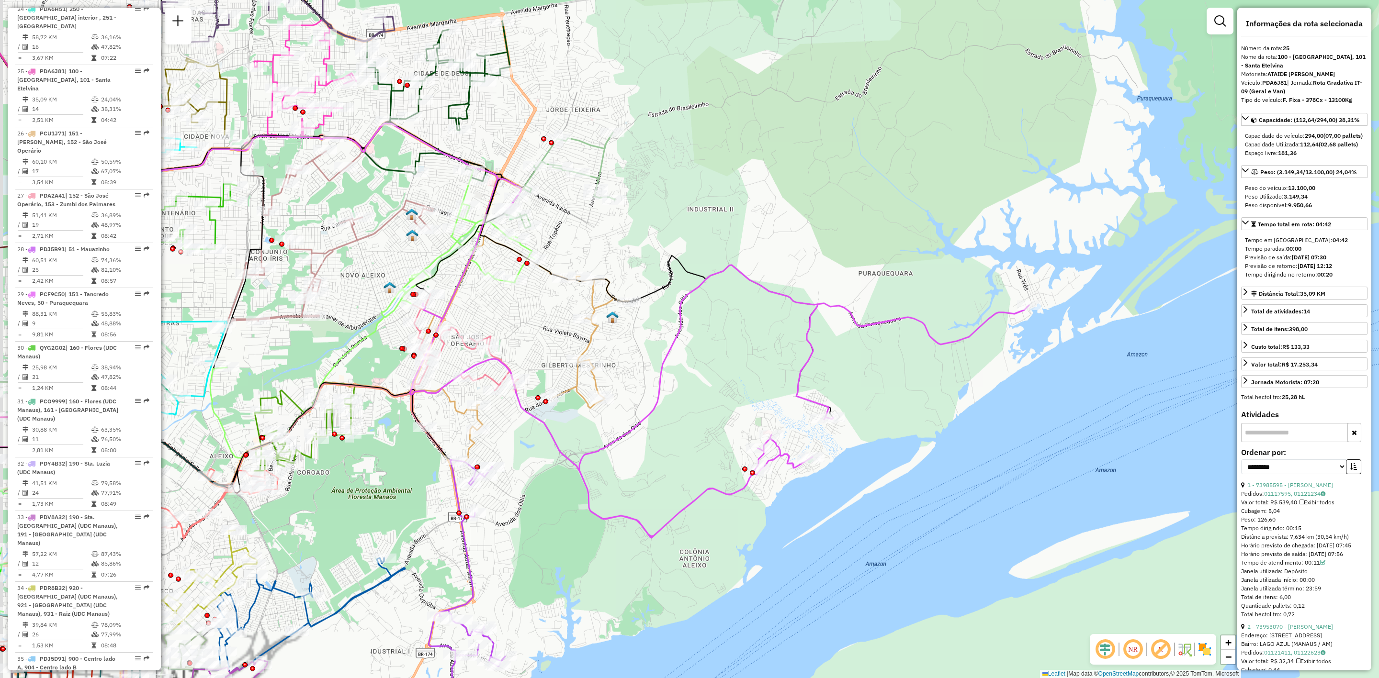
drag, startPoint x: 705, startPoint y: 323, endPoint x: 756, endPoint y: 342, distance: 54.1
click at [752, 339] on div "Janela de atendimento Grade de atendimento Capacidade Transportadoras Veículos …" at bounding box center [689, 339] width 1379 height 678
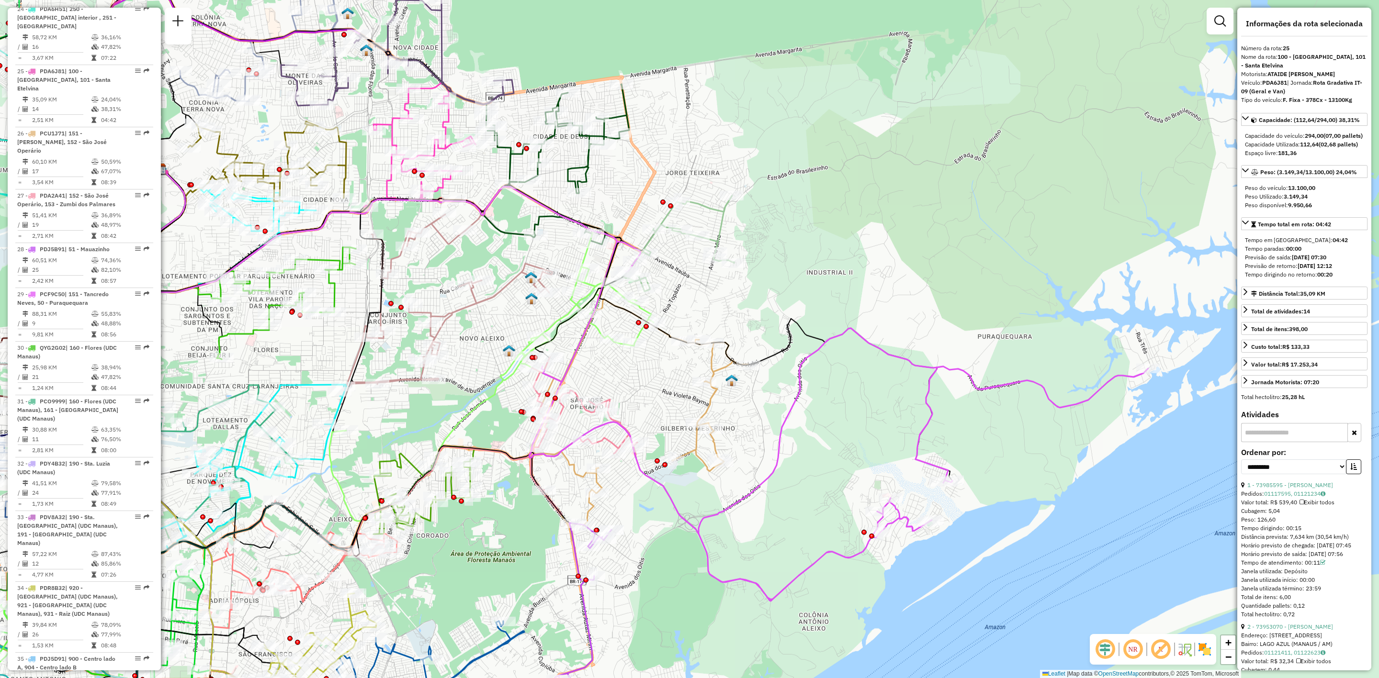
drag, startPoint x: 684, startPoint y: 289, endPoint x: 767, endPoint y: 363, distance: 111.2
click at [786, 368] on div "Janela de atendimento Grade de atendimento Capacidade Transportadoras Veículos …" at bounding box center [689, 339] width 1379 height 678
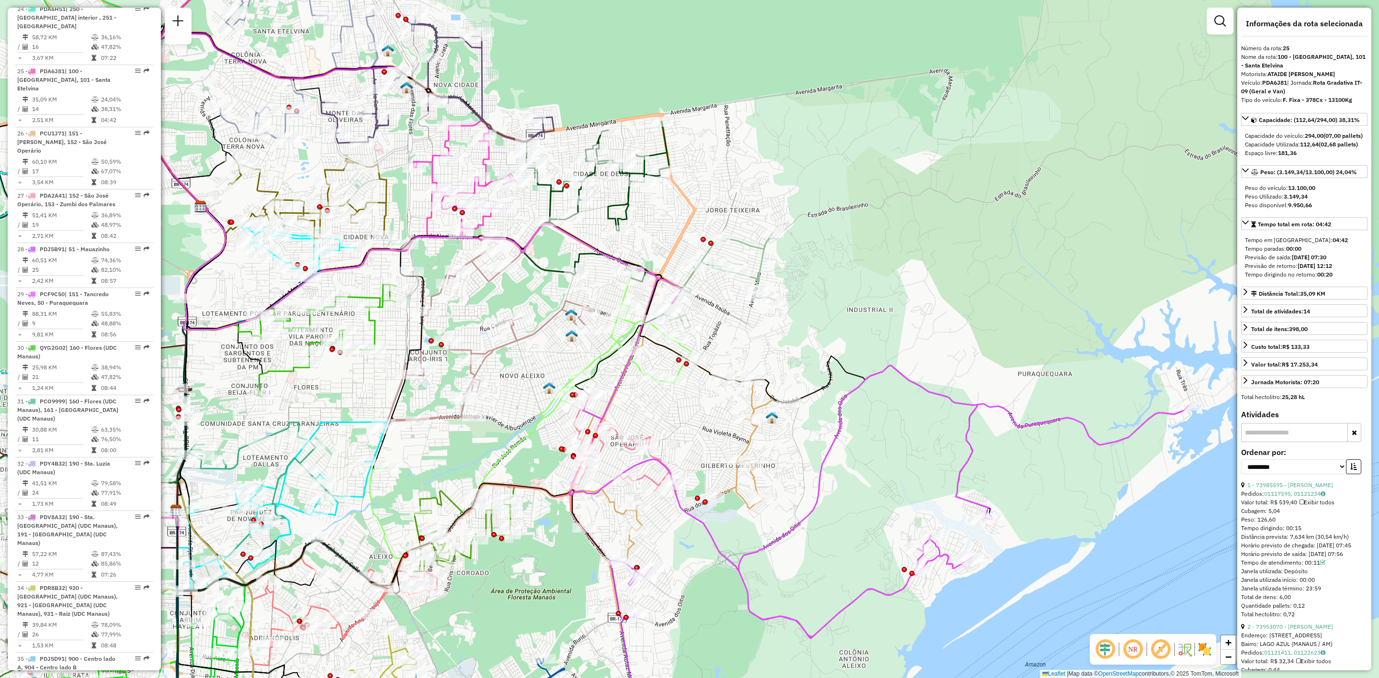
drag, startPoint x: 562, startPoint y: 289, endPoint x: 572, endPoint y: 294, distance: 11.3
click at [572, 294] on div "Janela de atendimento Grade de atendimento Capacidade Transportadoras Veículos …" at bounding box center [689, 339] width 1379 height 678
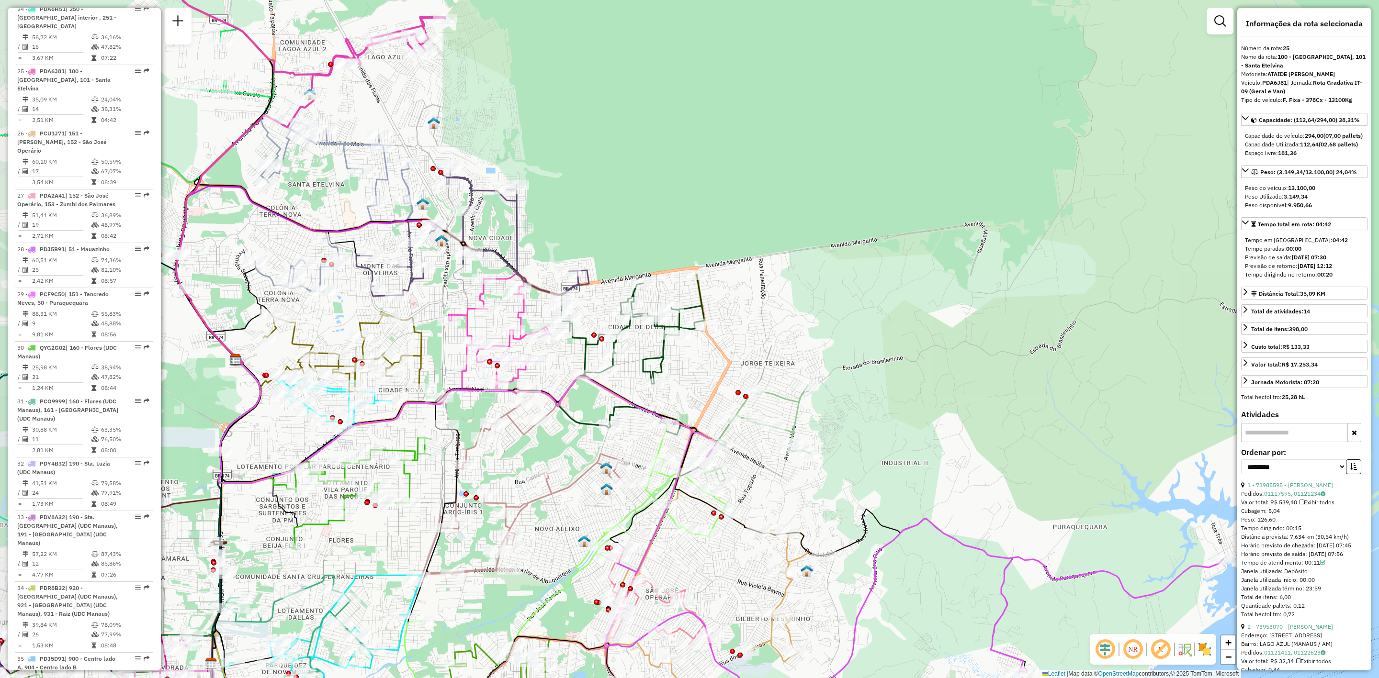
drag, startPoint x: 523, startPoint y: 248, endPoint x: 605, endPoint y: 220, distance: 86.6
click at [605, 220] on div "Janela de atendimento Grade de atendimento Capacidade Transportadoras Veículos …" at bounding box center [689, 339] width 1379 height 678
click at [437, 283] on div "Janela de atendimento Grade de atendimento Capacidade Transportadoras Veículos …" at bounding box center [689, 339] width 1379 height 678
